Goal: Information Seeking & Learning: Learn about a topic

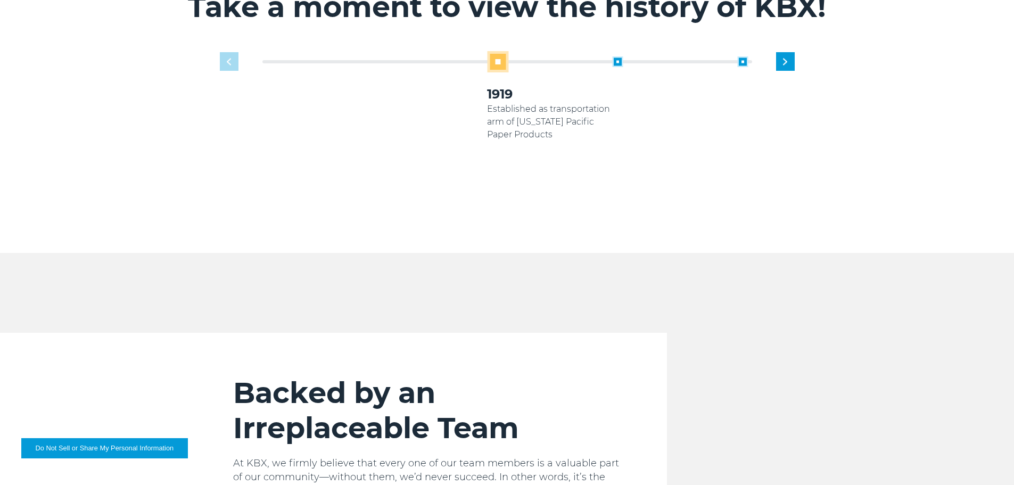
scroll to position [798, 0]
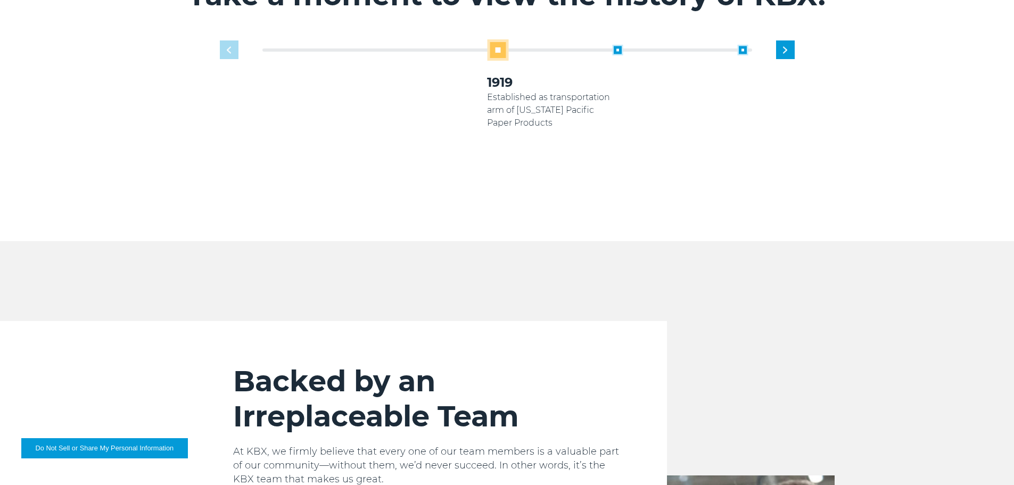
click at [623, 45] on div "2005 Koch Industries acquires Georgia Pacific" at bounding box center [674, 81] width 125 height 72
click at [622, 45] on span at bounding box center [617, 50] width 11 height 11
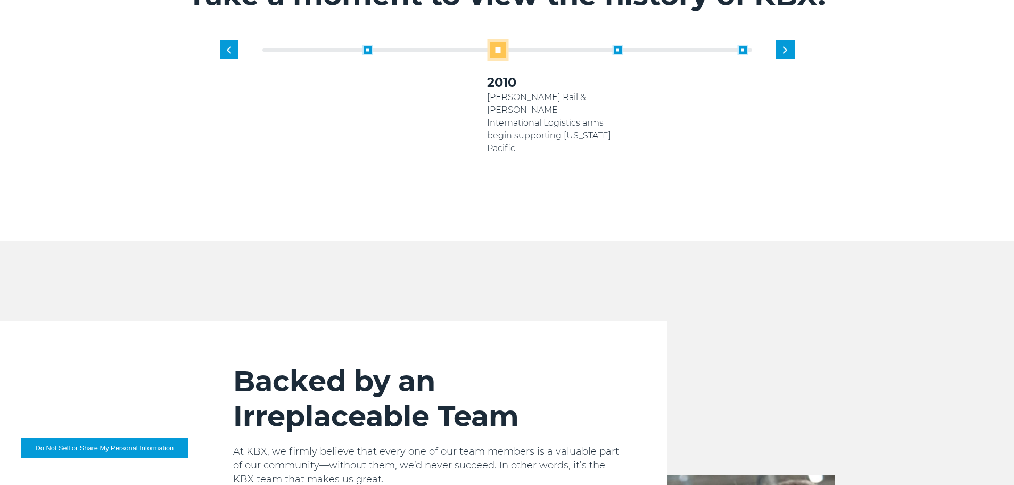
click at [750, 45] on div "2020 KBX rebrands into 4 entities: Logistics, Rail, International & Technology …" at bounding box center [799, 119] width 125 height 148
click at [742, 45] on span at bounding box center [742, 50] width 11 height 11
